Goal: Task Accomplishment & Management: Manage account settings

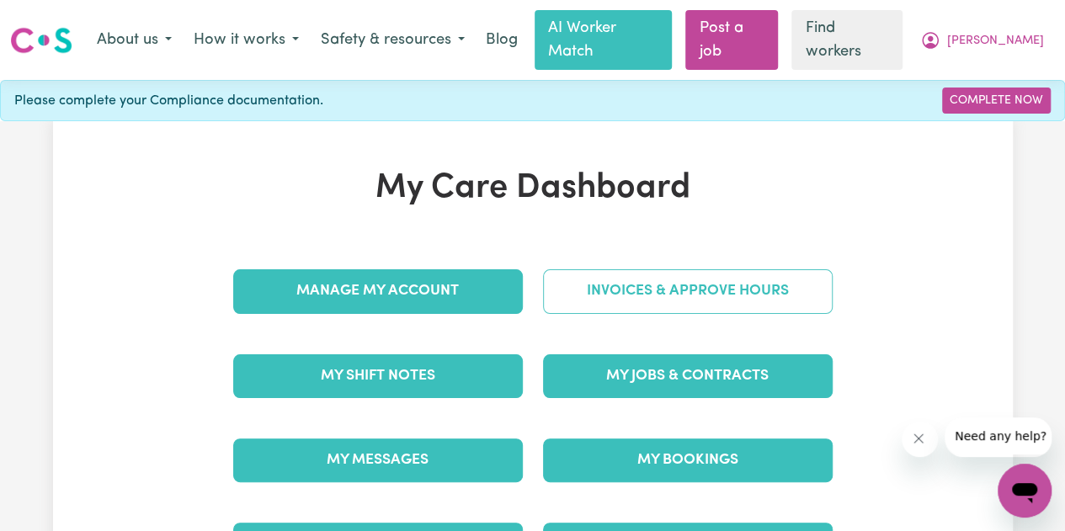
click at [642, 309] on link "Invoices & Approve Hours" at bounding box center [688, 291] width 290 height 44
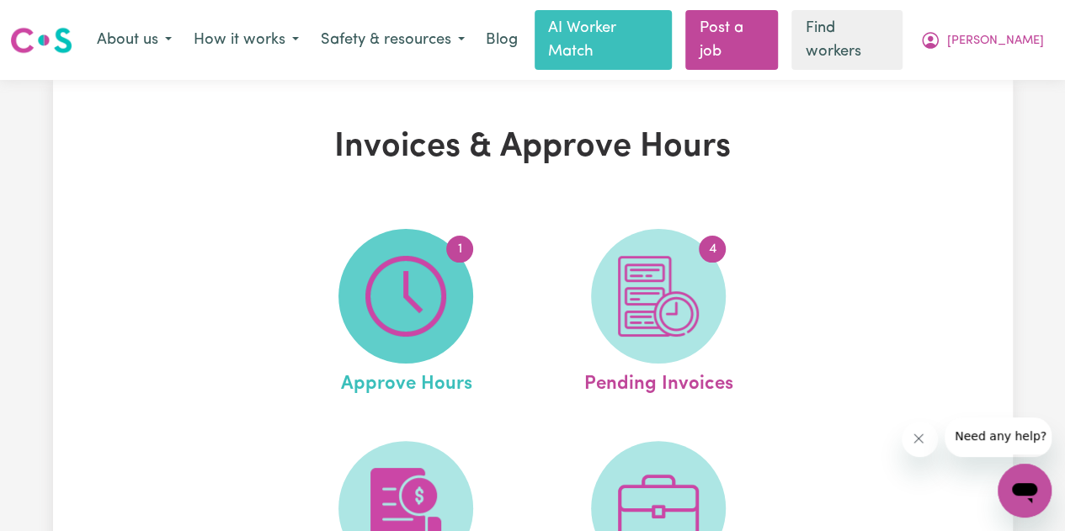
click at [433, 285] on img at bounding box center [405, 296] width 81 height 81
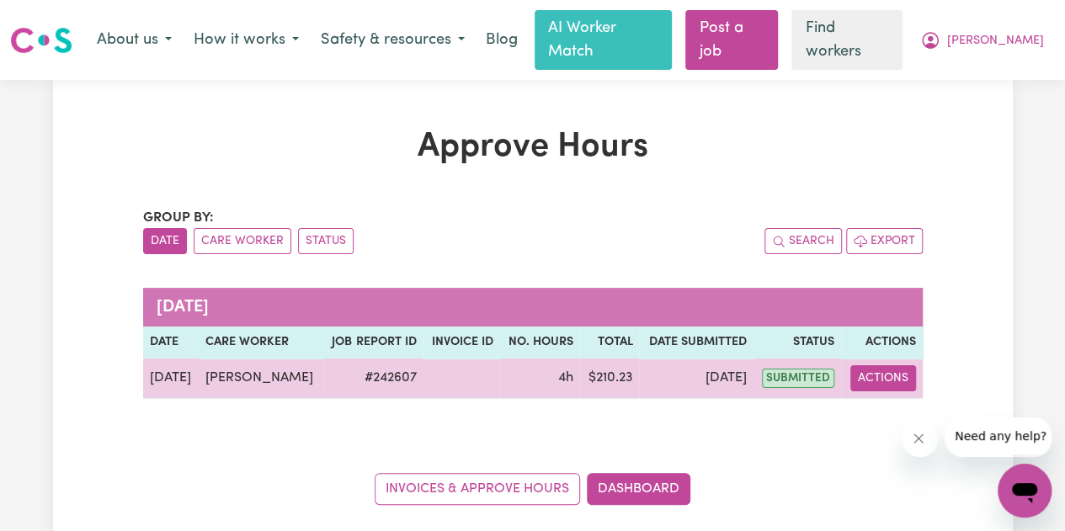
click at [864, 391] on button "Actions" at bounding box center [883, 378] width 66 height 26
click at [885, 435] on link "View Job Report" at bounding box center [921, 419] width 144 height 34
select select "pm"
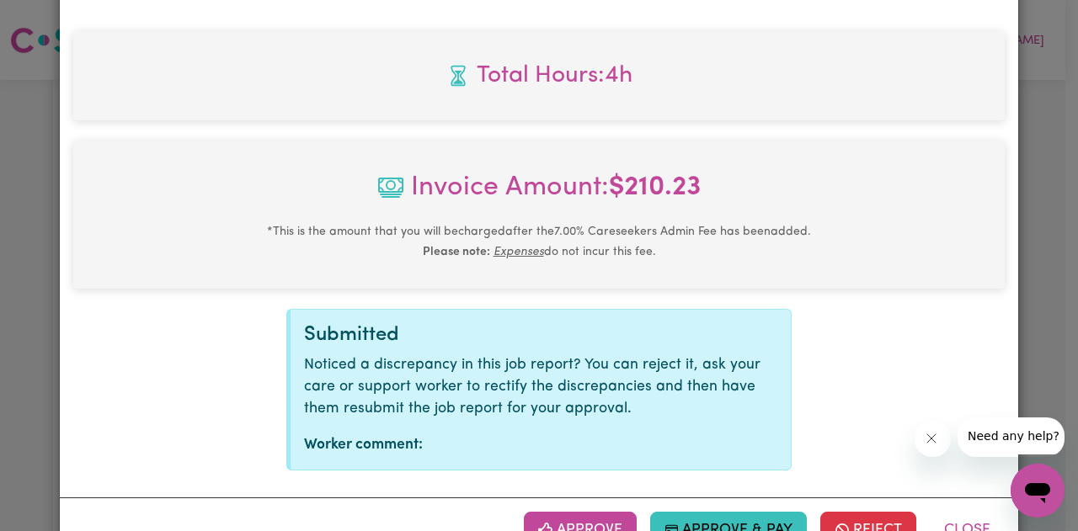
scroll to position [845, 0]
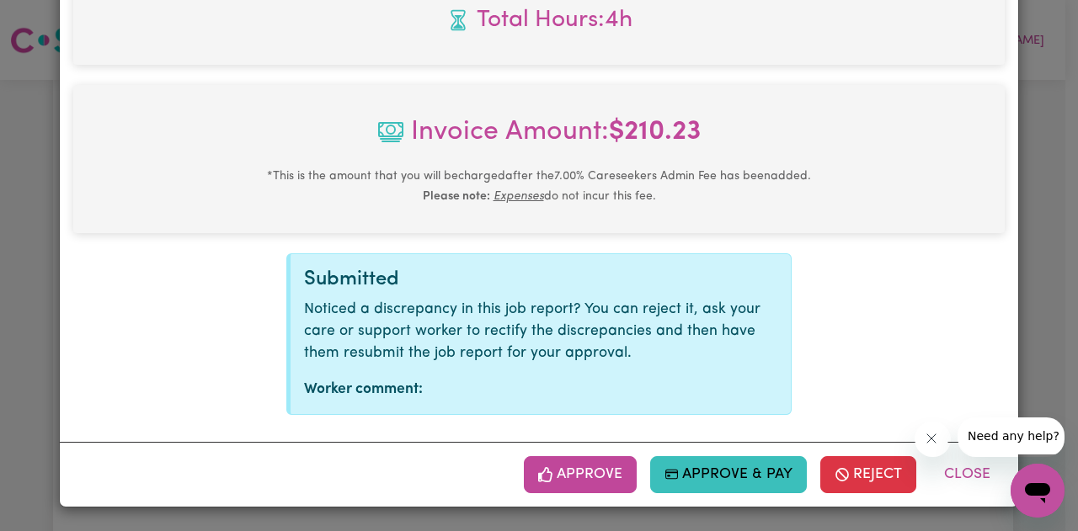
click at [572, 459] on button "Approve" at bounding box center [580, 474] width 113 height 37
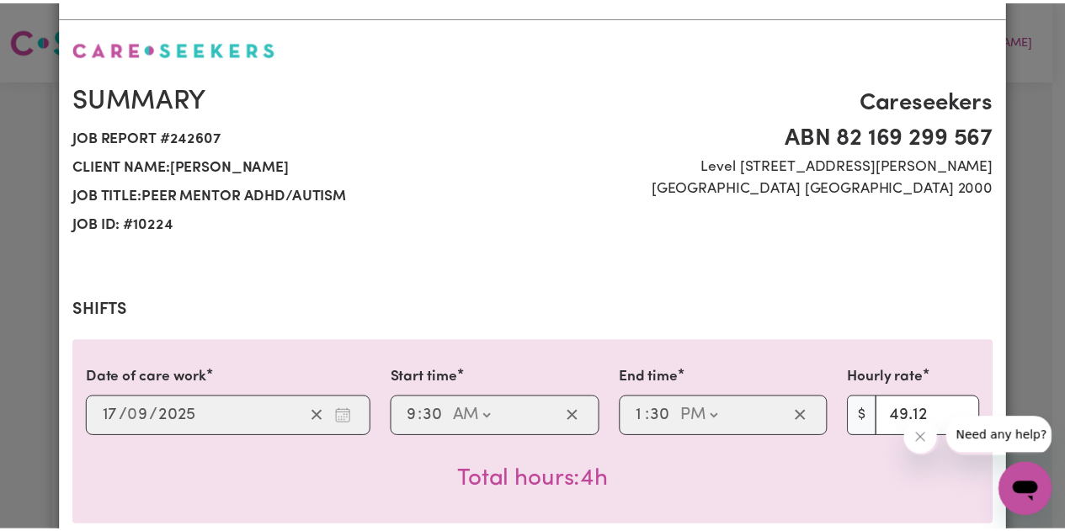
scroll to position [0, 0]
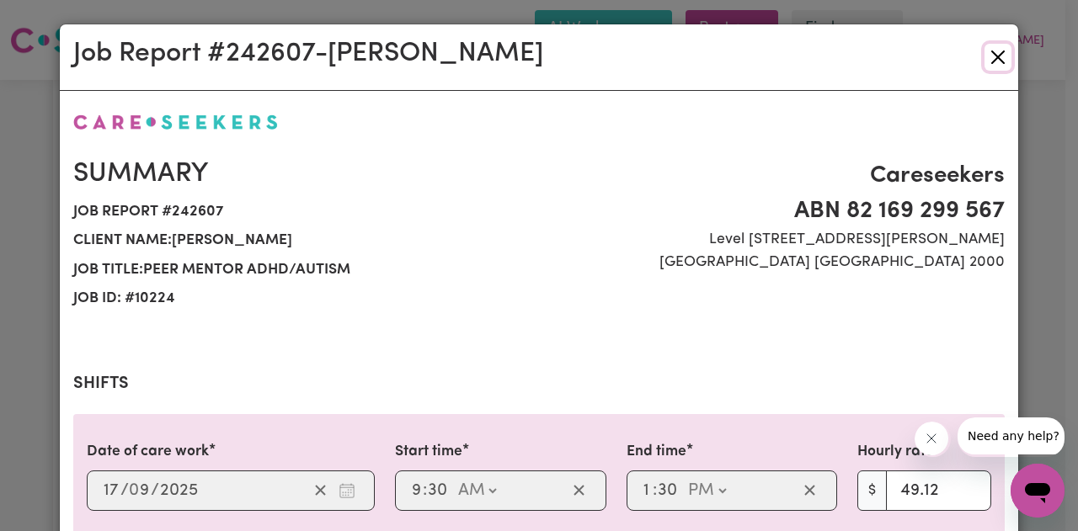
click at [988, 57] on button "Close" at bounding box center [997, 57] width 27 height 27
